Goal: Information Seeking & Learning: Learn about a topic

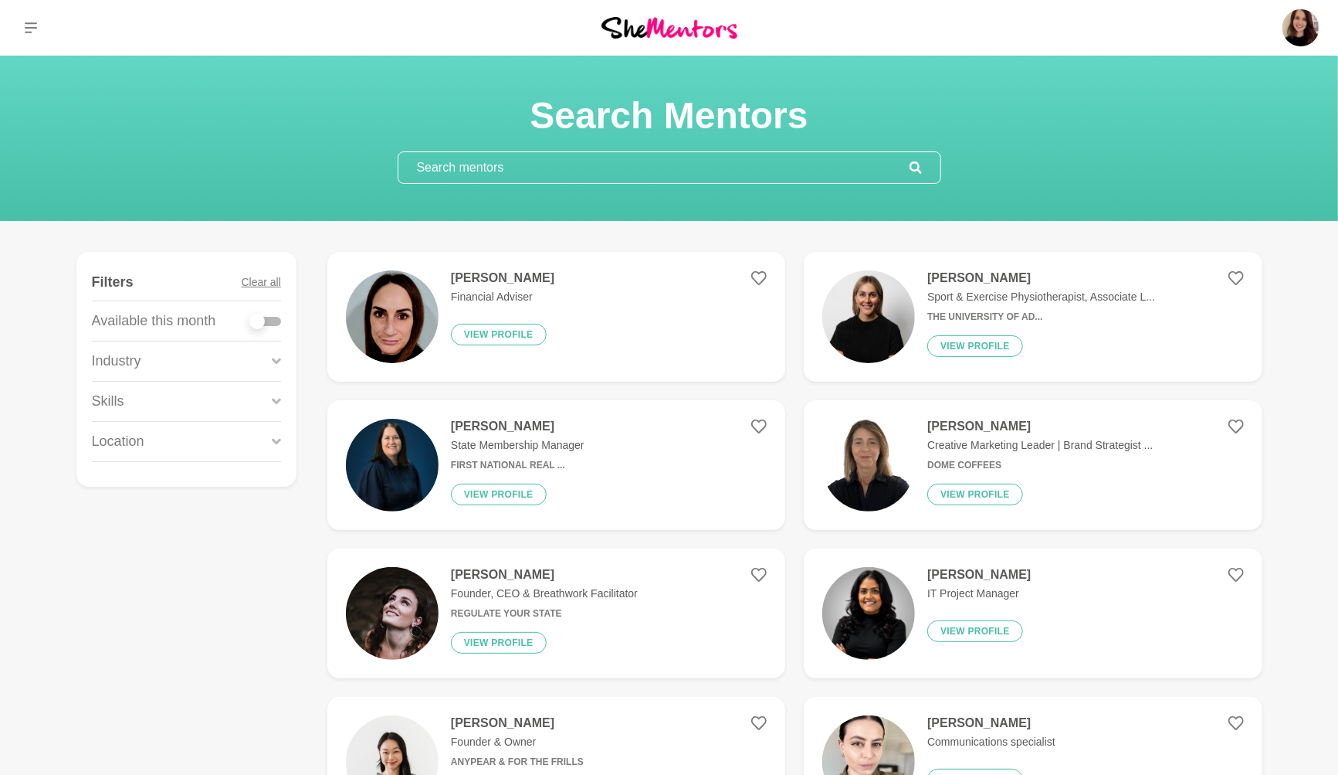
click at [171, 446] on div "Location" at bounding box center [186, 441] width 189 height 39
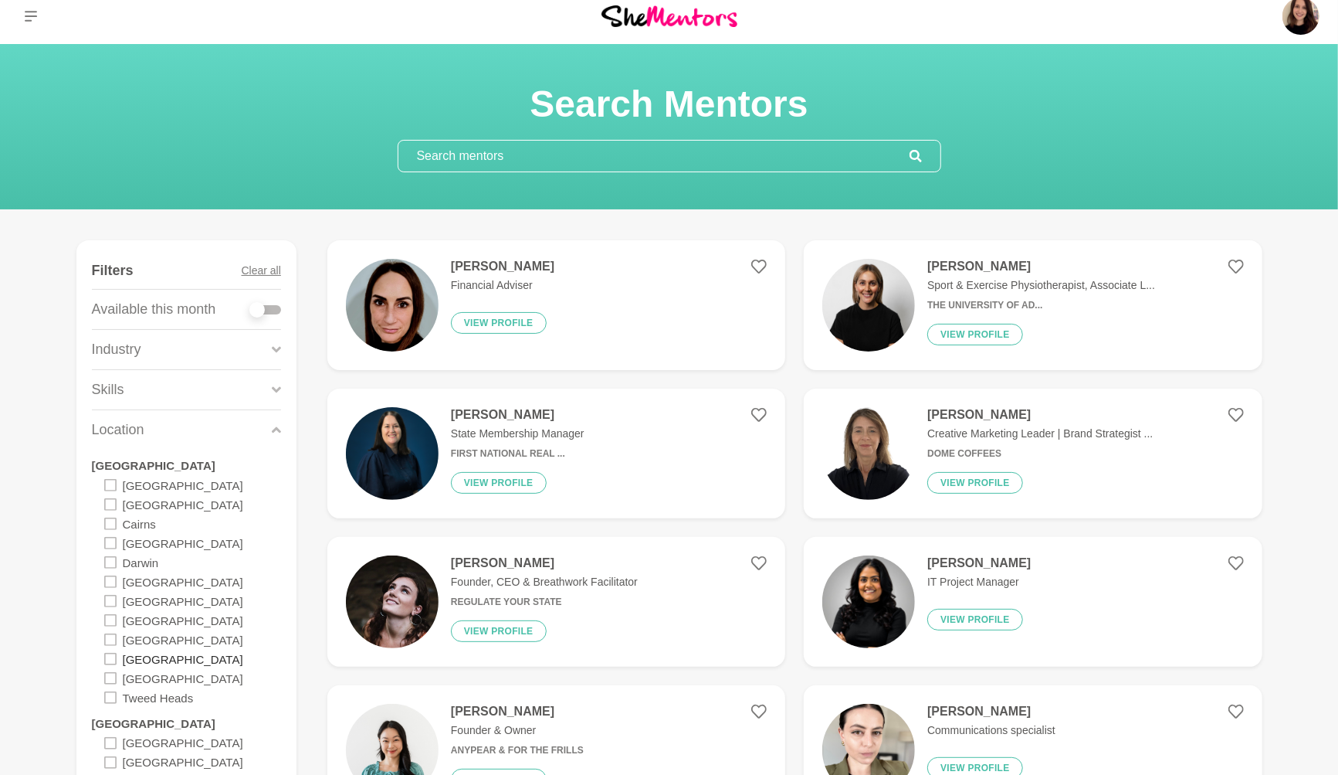
scroll to position [15, 0]
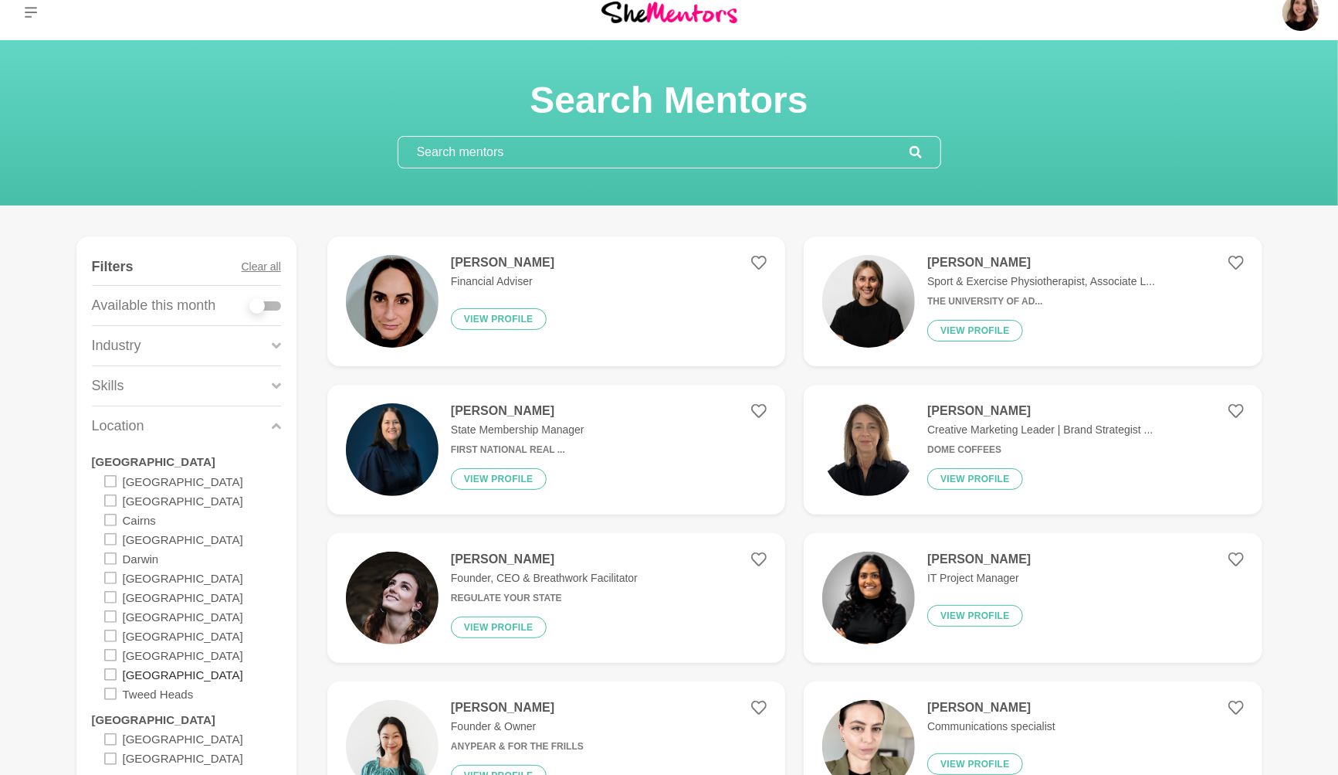
click at [139, 671] on label "[GEOGRAPHIC_DATA]" at bounding box center [183, 673] width 120 height 19
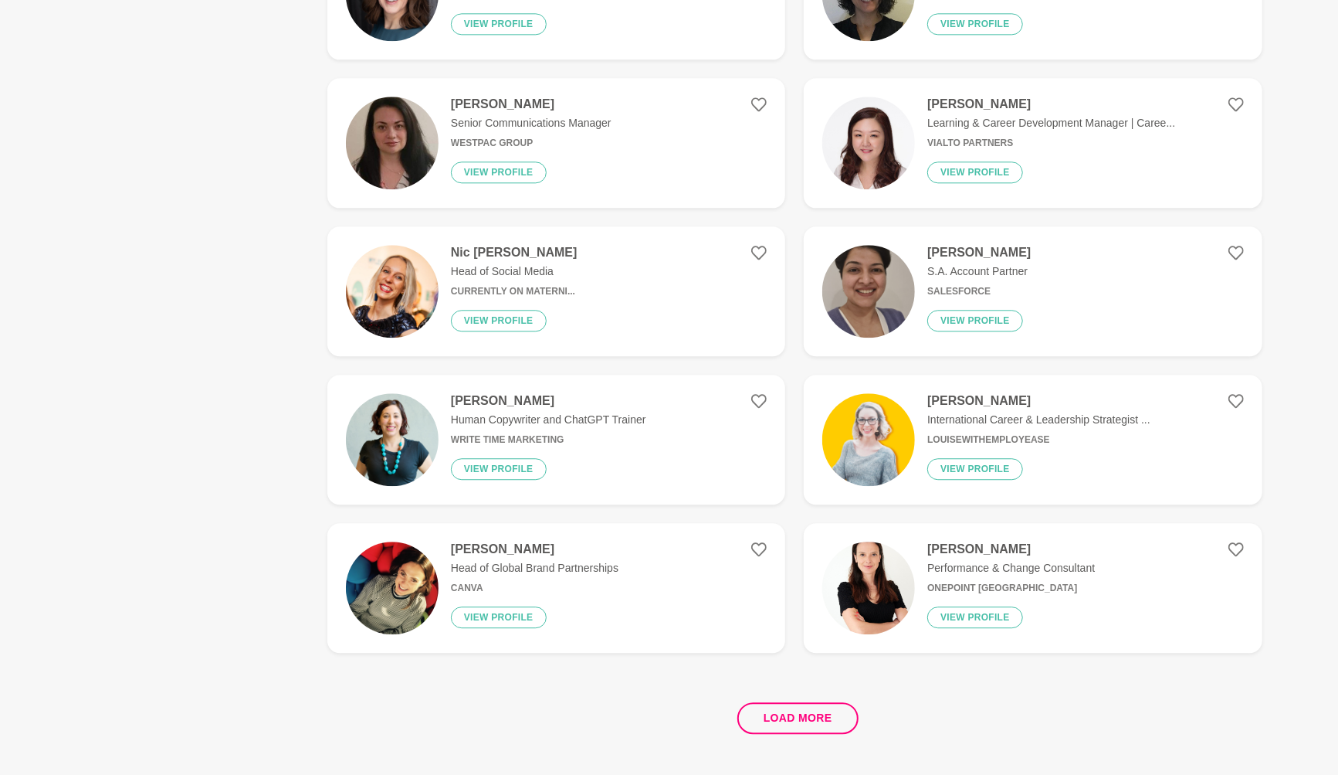
scroll to position [2739, 0]
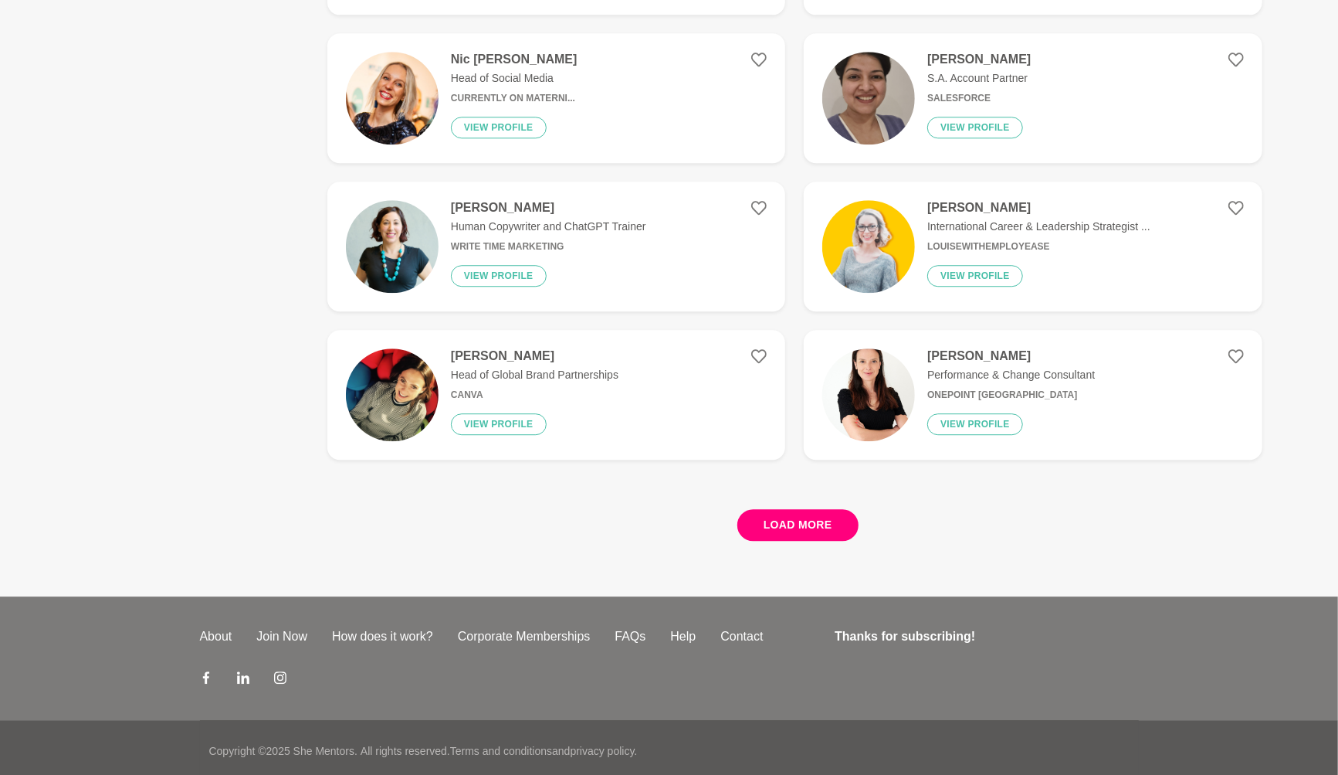
click at [795, 515] on button "Load more" at bounding box center [797, 525] width 121 height 32
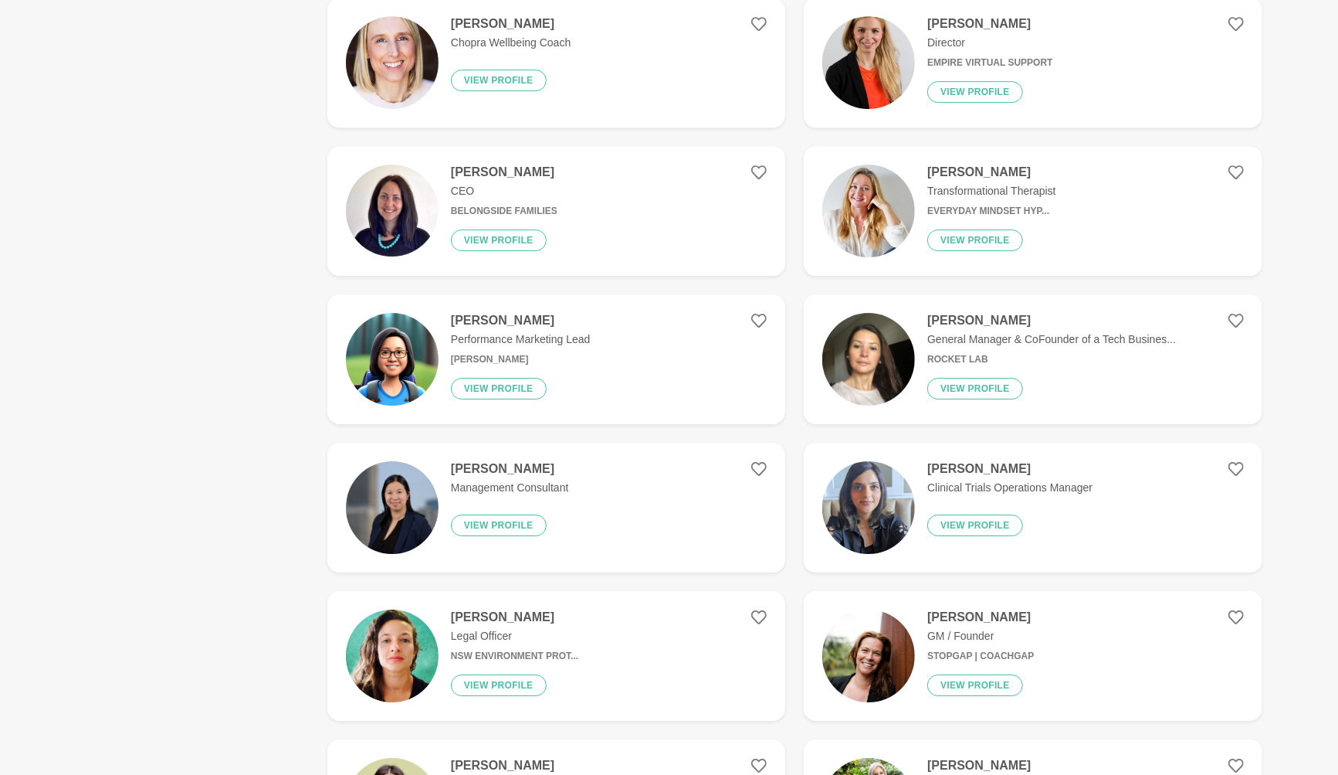
scroll to position [3290, 0]
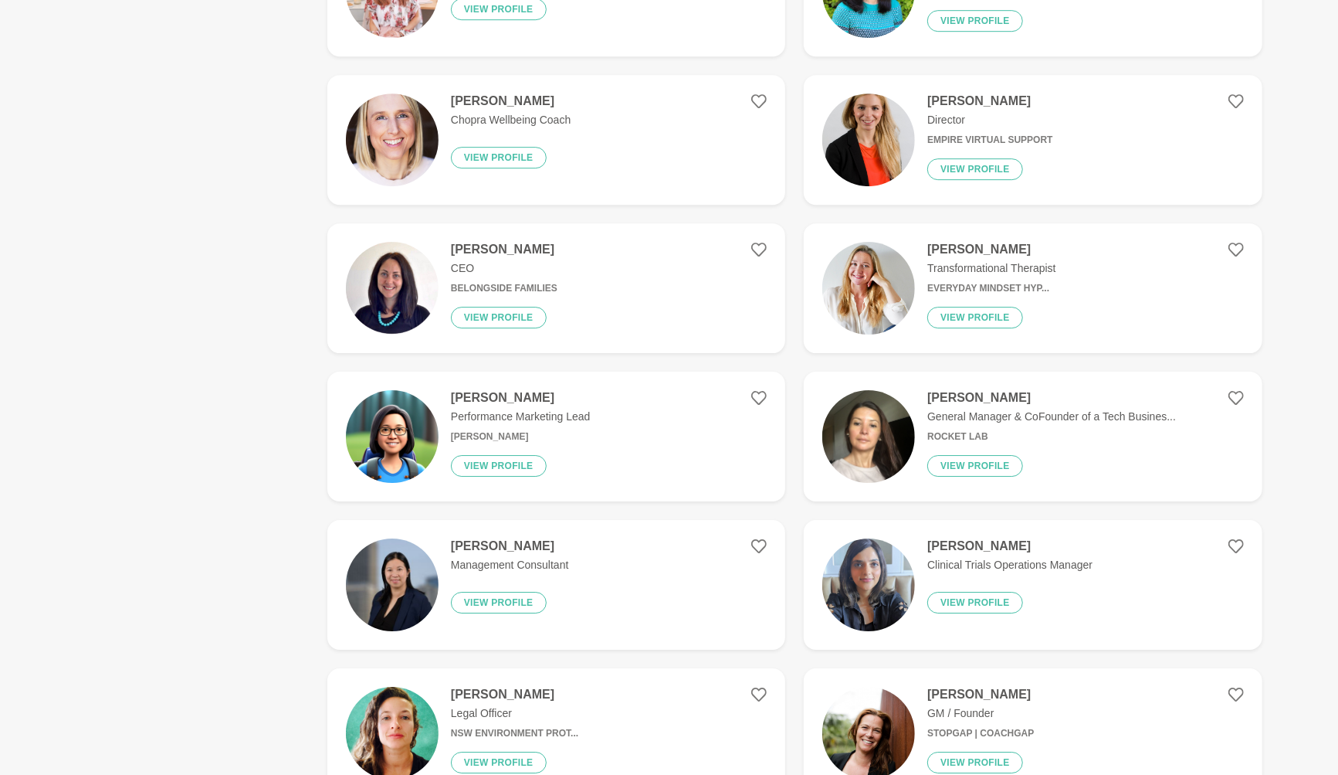
click at [884, 102] on img at bounding box center [868, 139] width 93 height 93
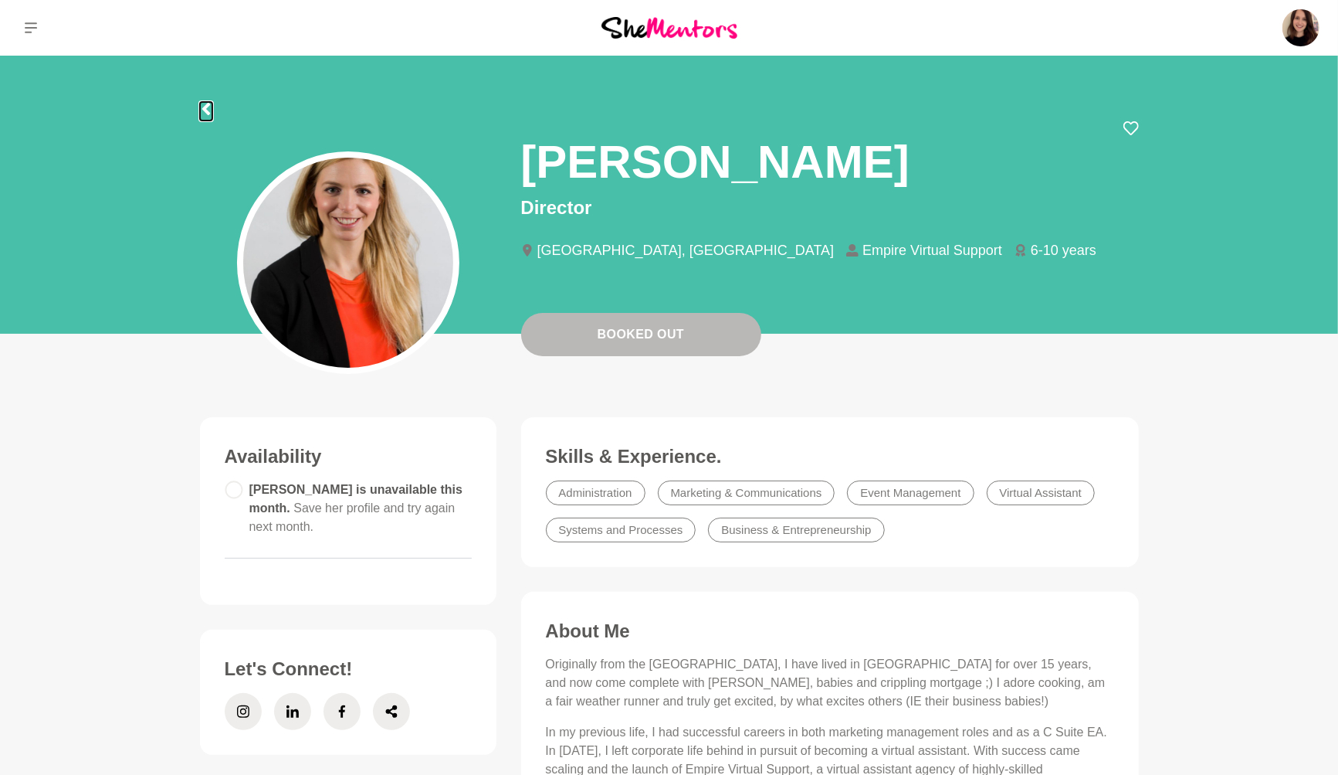
click at [208, 103] on icon at bounding box center [206, 109] width 8 height 12
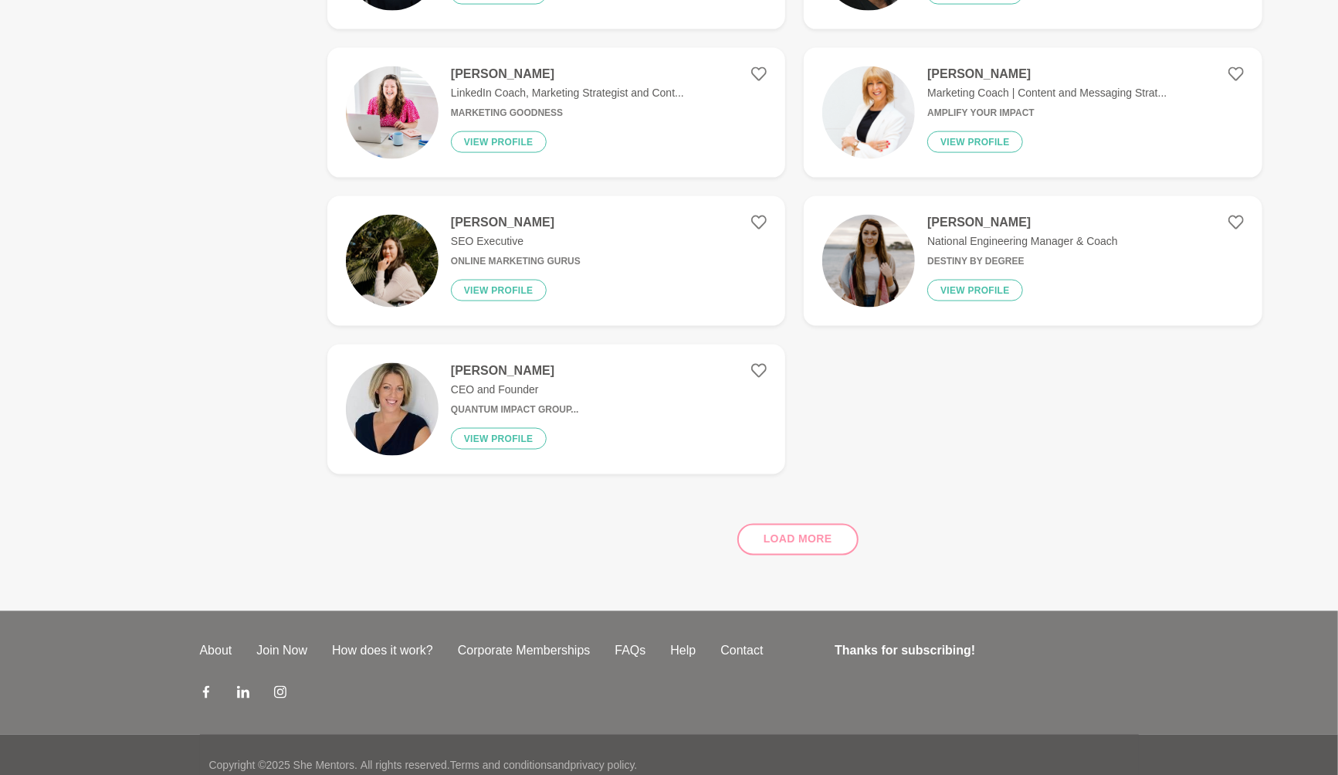
scroll to position [1558, 0]
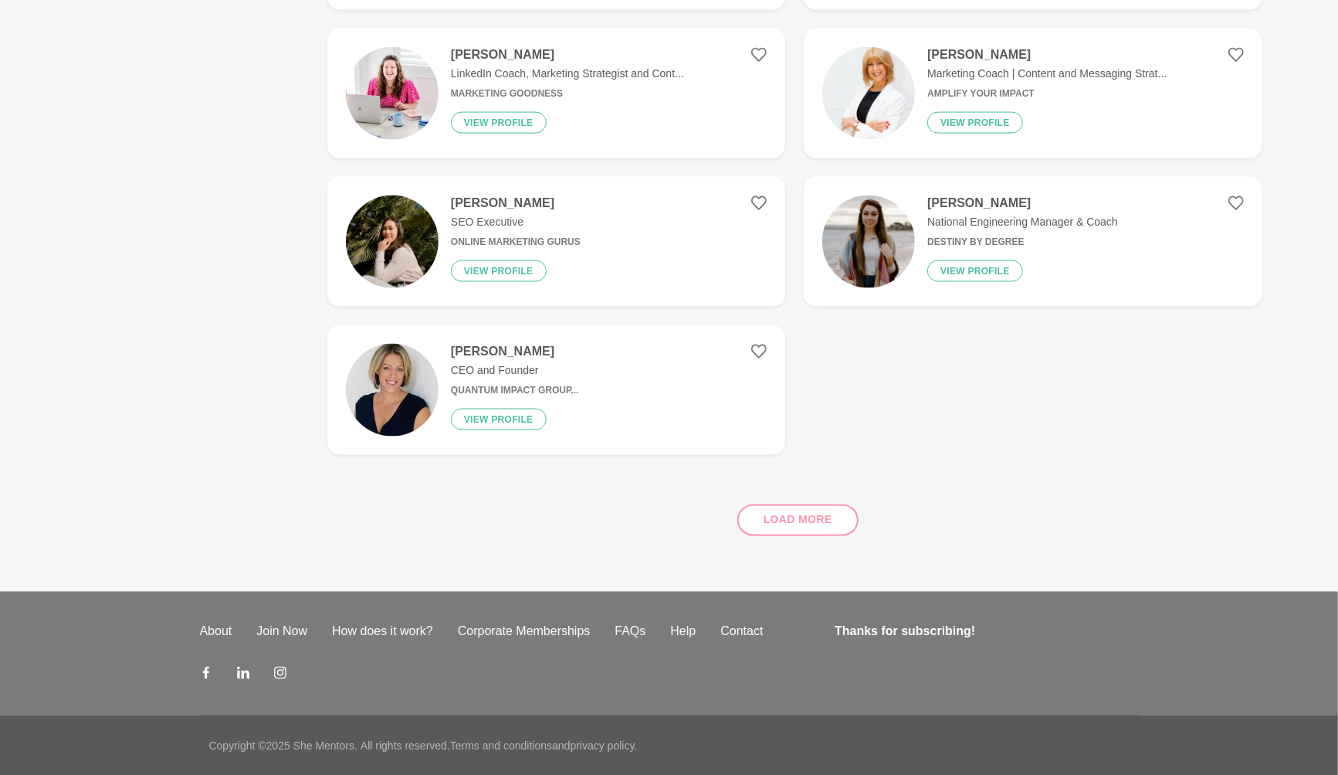
click at [806, 522] on div "Load more" at bounding box center [794, 513] width 935 height 93
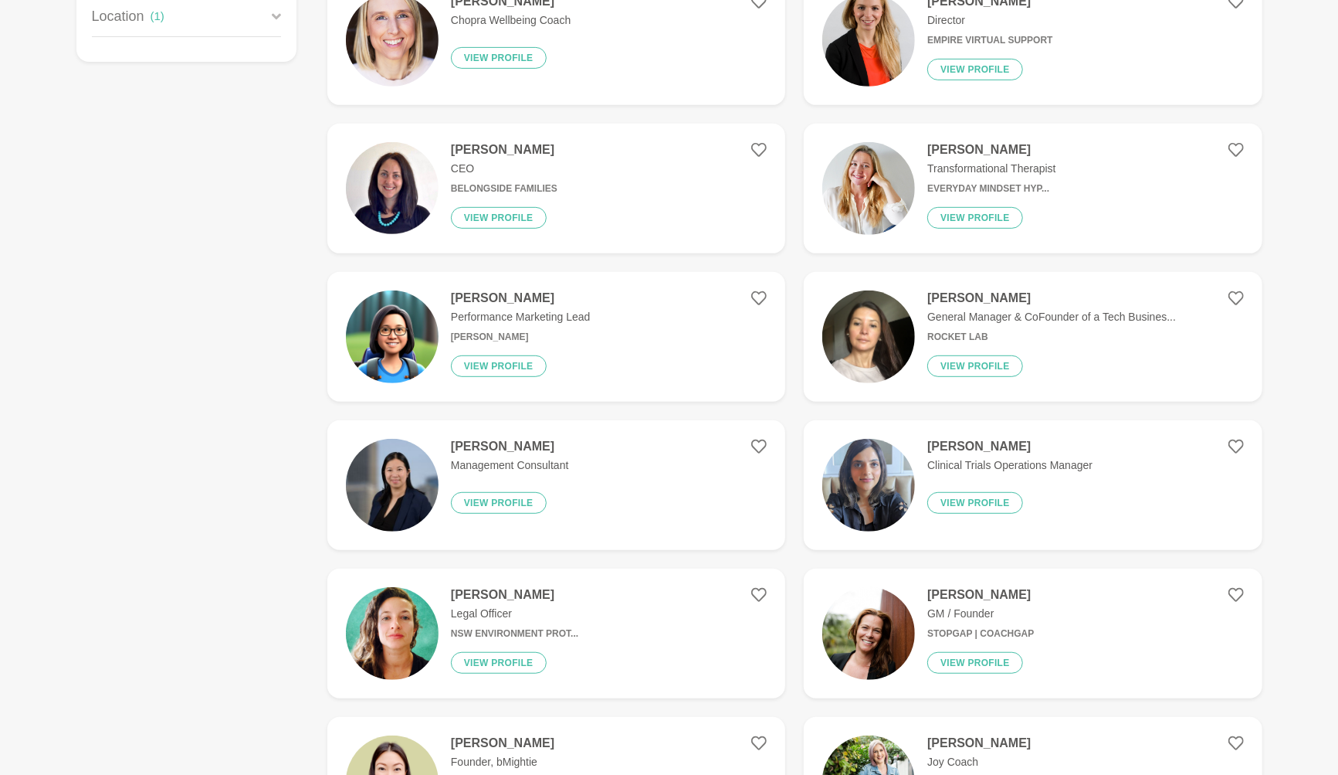
scroll to position [0, 0]
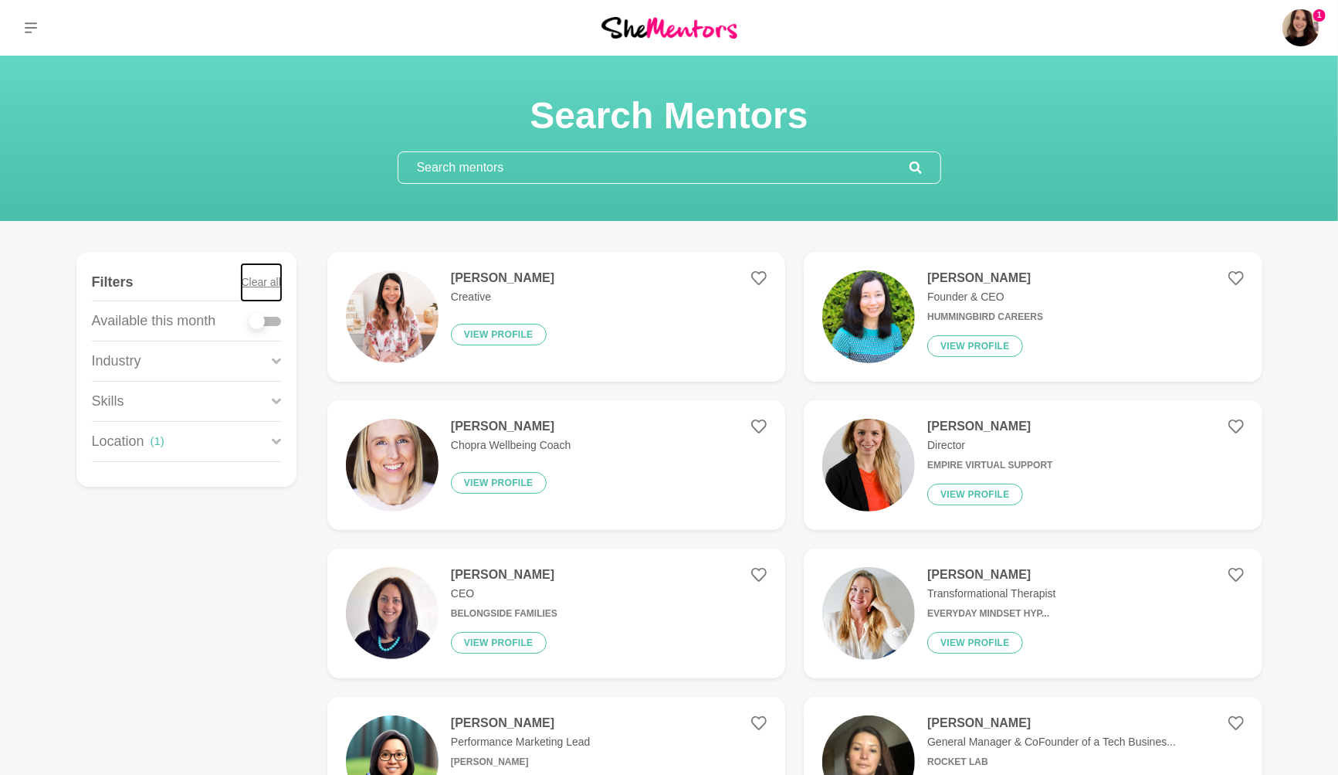
click at [260, 273] on button "Clear all" at bounding box center [261, 282] width 39 height 36
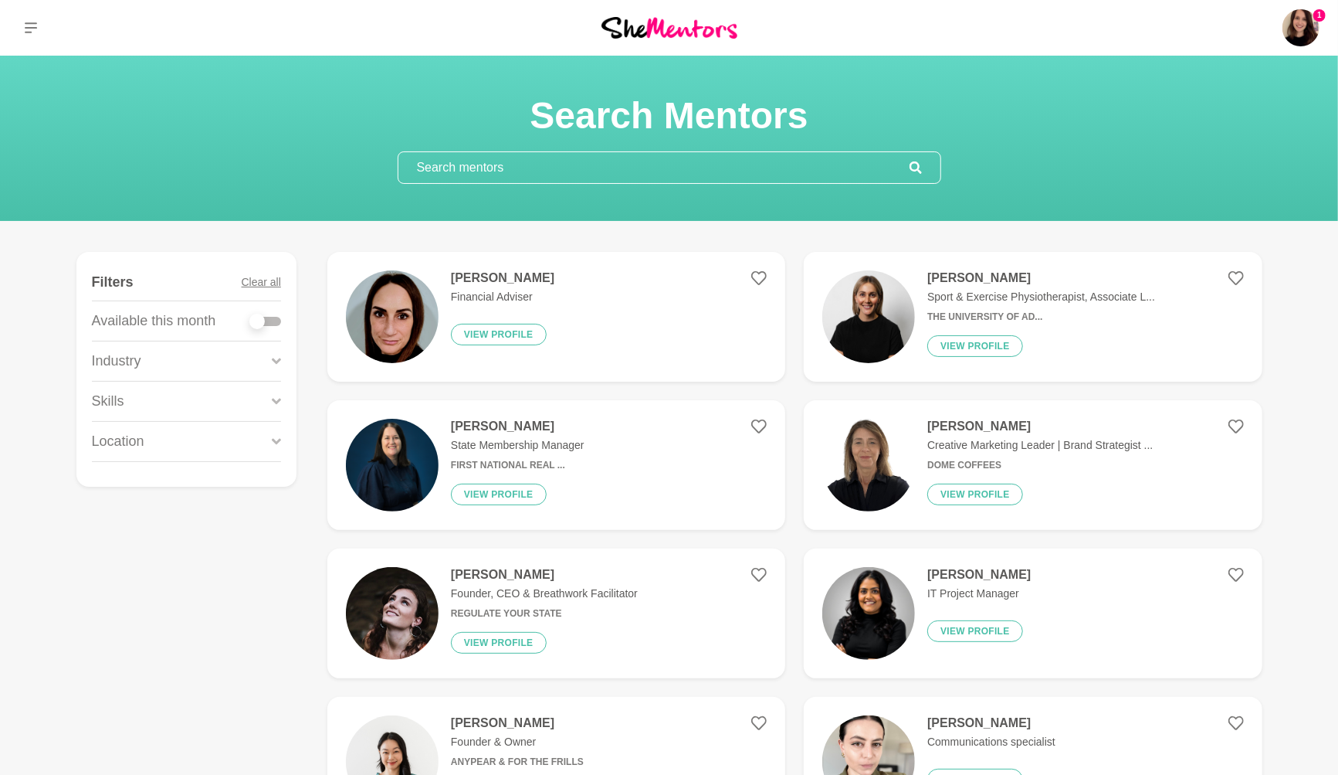
click at [195, 439] on div "Location" at bounding box center [186, 441] width 189 height 39
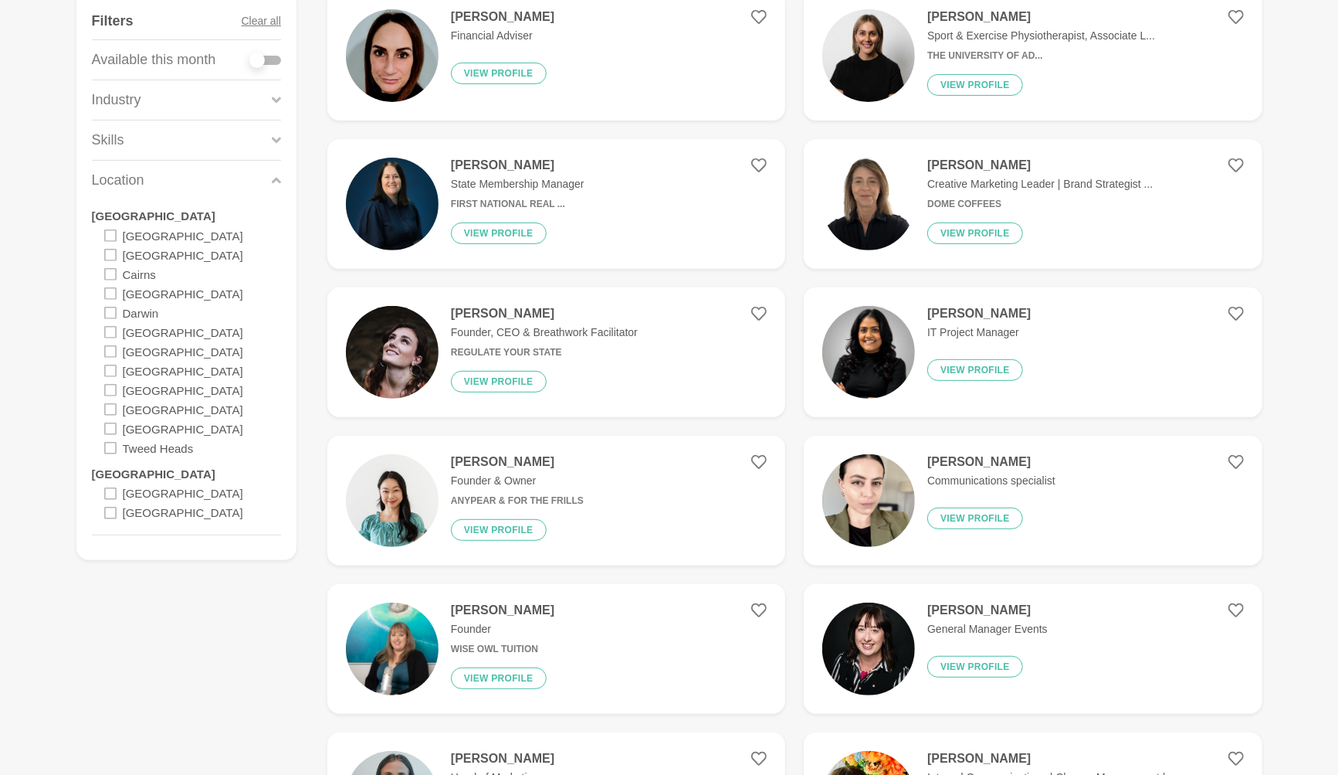
scroll to position [276, 0]
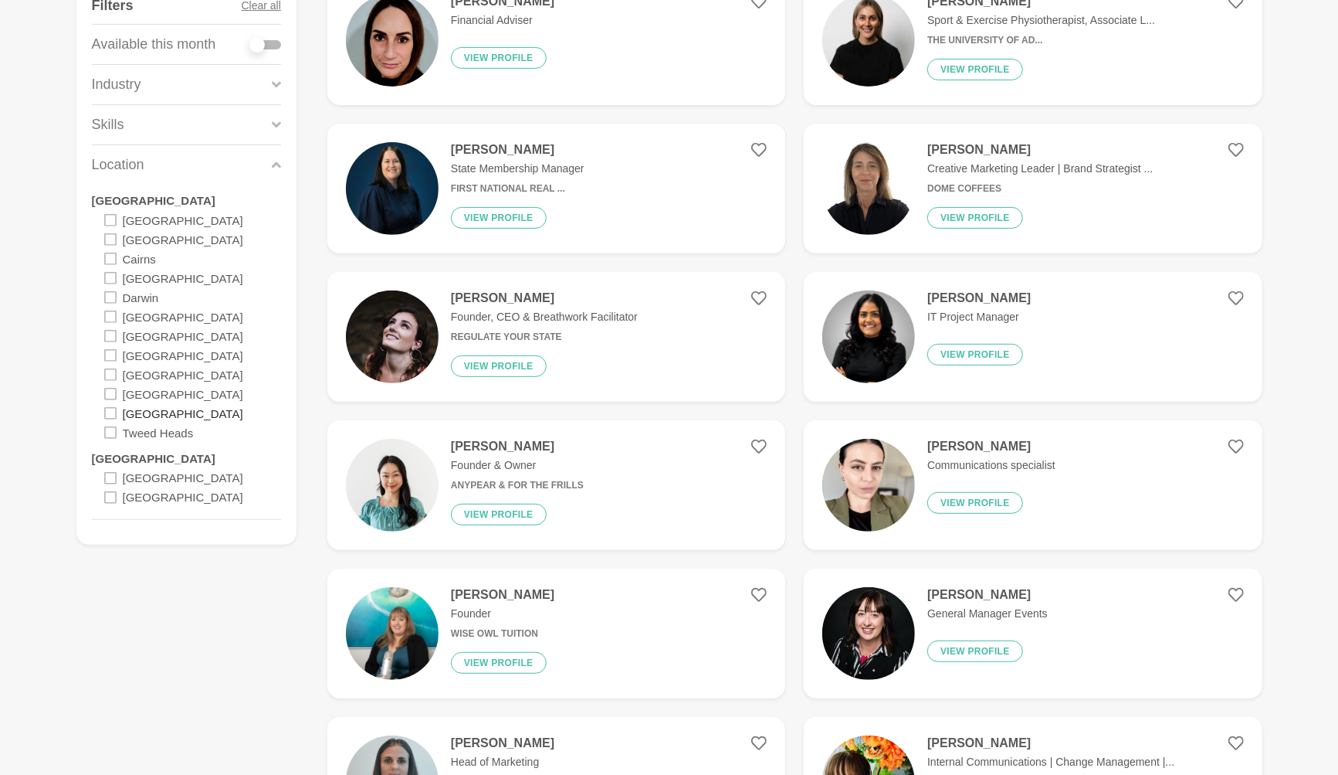
click at [155, 405] on label "[GEOGRAPHIC_DATA]" at bounding box center [183, 412] width 120 height 19
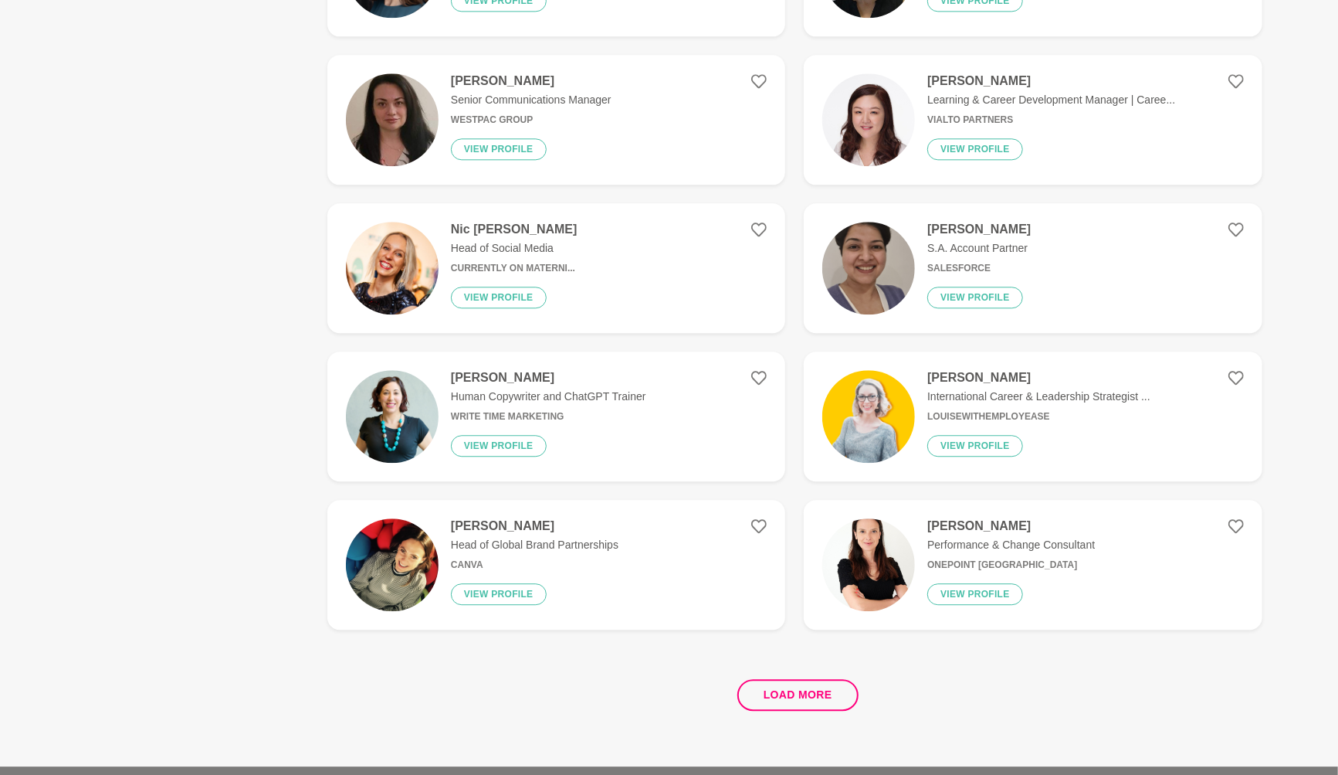
scroll to position [2744, 0]
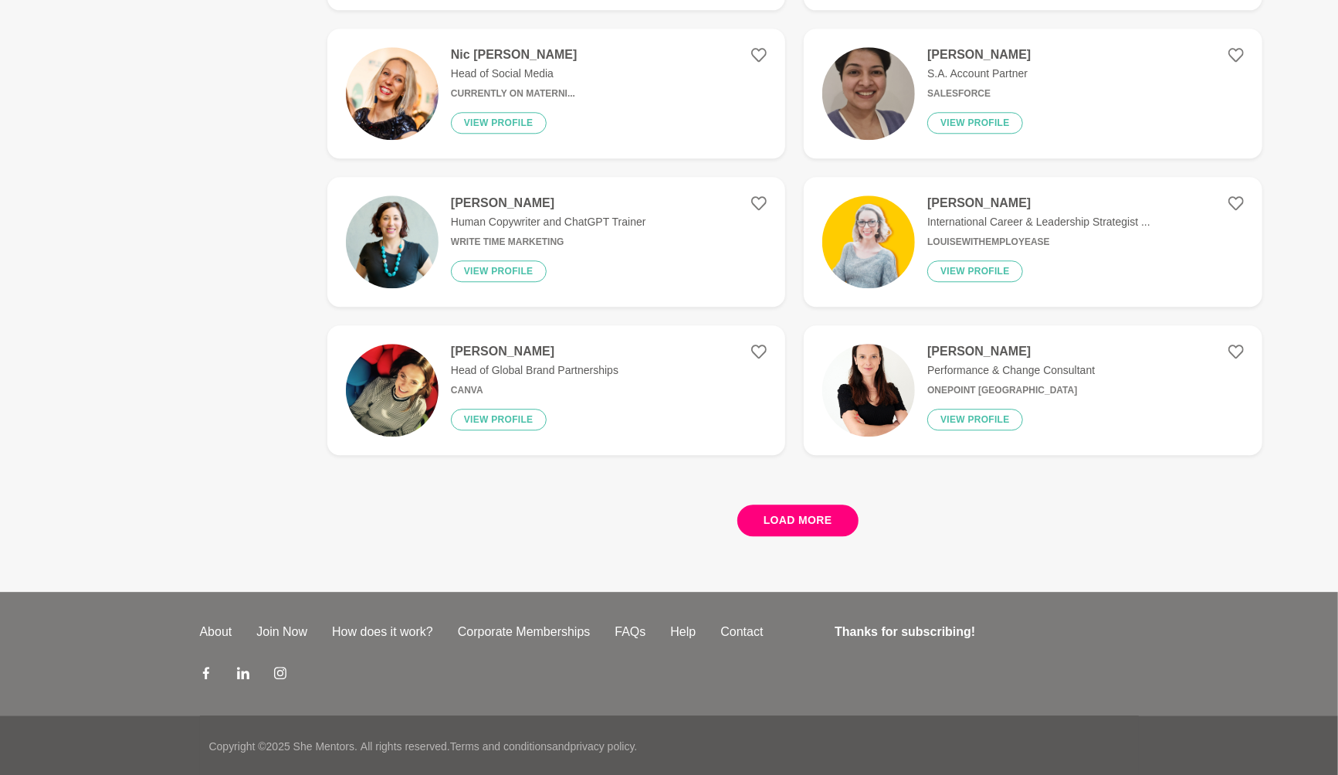
click at [817, 518] on button "Load more" at bounding box center [797, 520] width 121 height 32
